Goal: Obtain resource: Download file/media

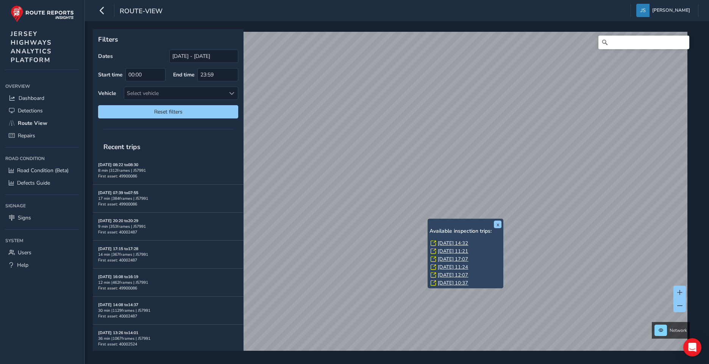
click at [445, 243] on link "[DATE] 14:32" at bounding box center [453, 243] width 30 height 7
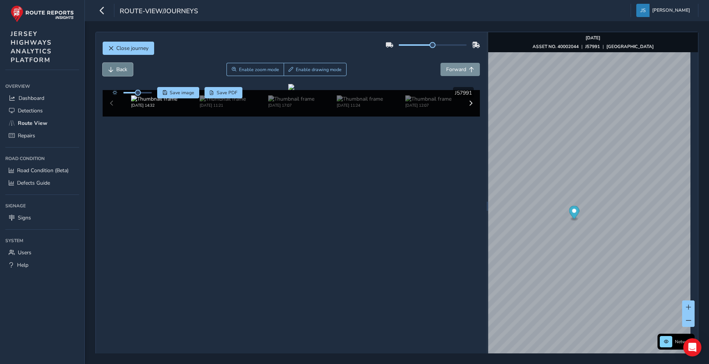
click at [119, 71] on span "Back" at bounding box center [121, 69] width 11 height 7
click at [113, 68] on span "Back" at bounding box center [110, 69] width 5 height 5
click at [221, 93] on span "Save PDF" at bounding box center [227, 93] width 21 height 6
